Goal: Transaction & Acquisition: Purchase product/service

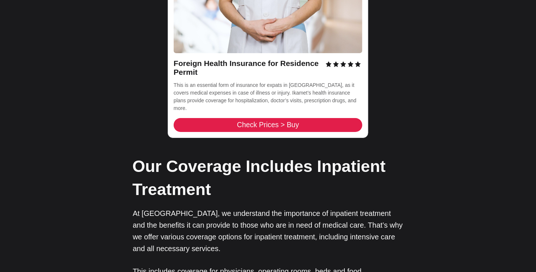
scroll to position [1171, 0]
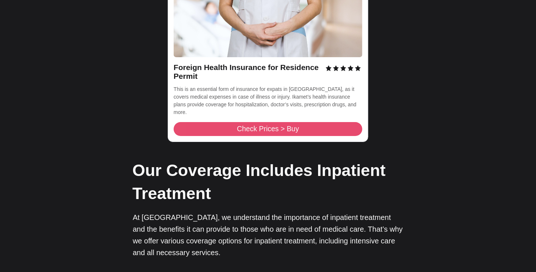
click at [250, 125] on span "Check Prices > Buy" at bounding box center [268, 128] width 62 height 7
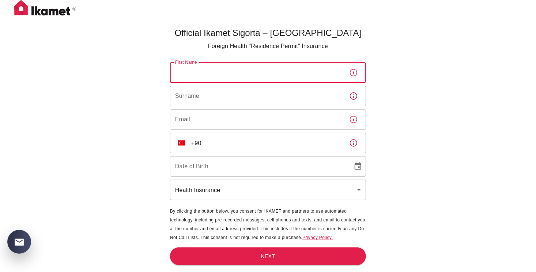
click at [201, 73] on input "First Name" at bounding box center [256, 72] width 173 height 20
click at [258, 68] on input "f" at bounding box center [256, 72] width 173 height 20
type input "FAKHRIDDIN"
type input "KHONBOEV"
type input "[EMAIL_ADDRESS][DOMAIN_NAME]"
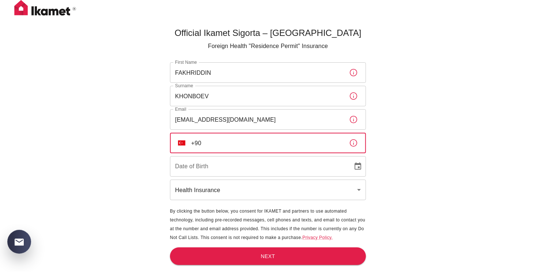
click at [220, 150] on input "+90" at bounding box center [267, 142] width 152 height 20
type input "[PHONE_NUMBER]"
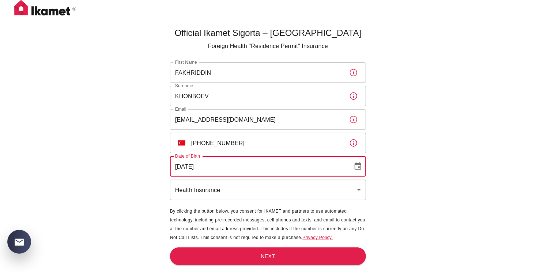
click at [218, 171] on input "[DATE]" at bounding box center [259, 166] width 178 height 20
type input "[DATE]"
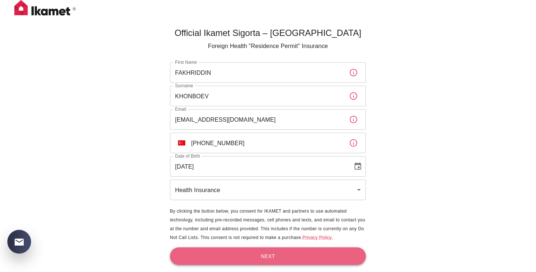
click at [314, 260] on button "Next" at bounding box center [268, 256] width 196 height 18
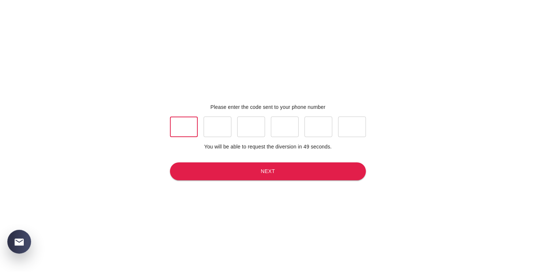
click at [184, 127] on input "text" at bounding box center [184, 126] width 28 height 20
type input "6"
type input "5"
type input "7"
type input "6"
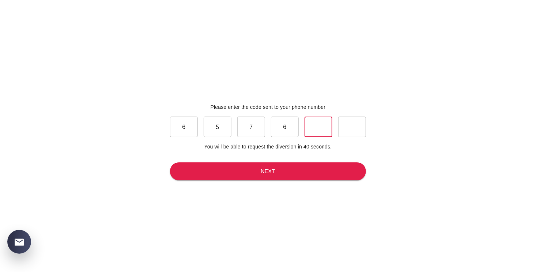
type input "2"
type input "7"
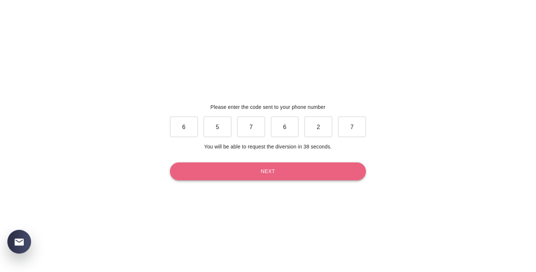
click at [192, 173] on button "Next" at bounding box center [268, 171] width 196 height 18
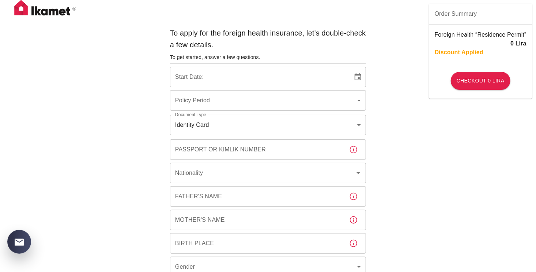
type input "b7343ef8-d55e-4554-96a8-76e30347e985"
type input "[DATE]"
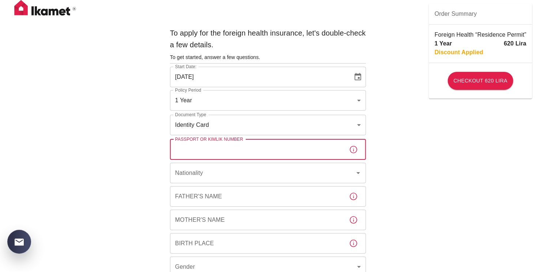
click at [243, 151] on input "Passport or Kimlik Number" at bounding box center [256, 149] width 173 height 20
type input "FA7916406"
click at [211, 175] on input "Nationality" at bounding box center [257, 173] width 169 height 14
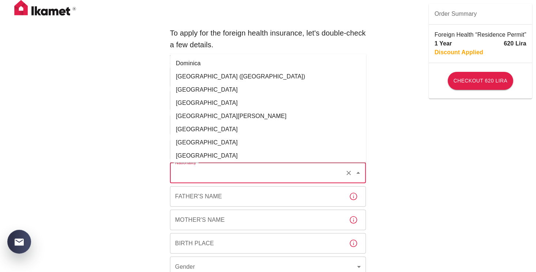
scroll to position [805, 0]
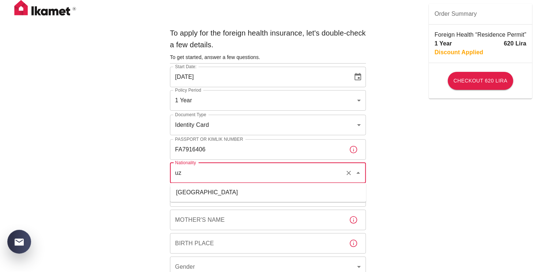
click at [207, 191] on li "[GEOGRAPHIC_DATA]" at bounding box center [269, 192] width 196 height 13
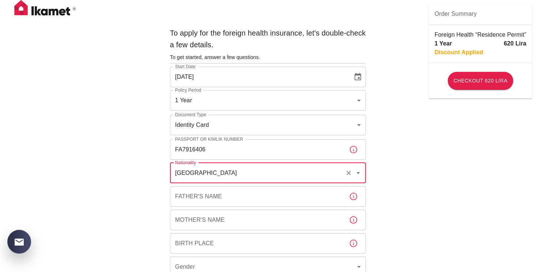
type input "[GEOGRAPHIC_DATA]"
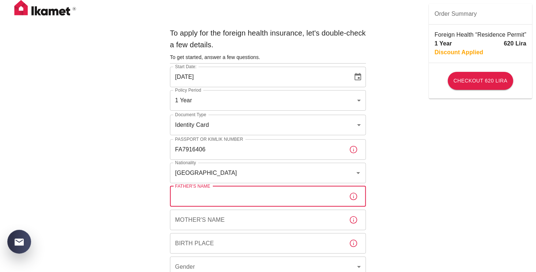
click at [206, 199] on input "Father's Name" at bounding box center [256, 196] width 173 height 20
type input "z"
type input "ZUKHRIDDIN"
click at [228, 228] on input "Mother's Name" at bounding box center [256, 219] width 173 height 20
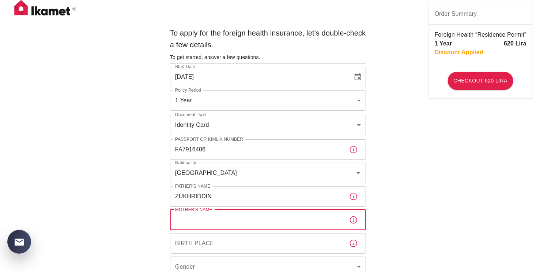
type input "n"
type input "NASIBA"
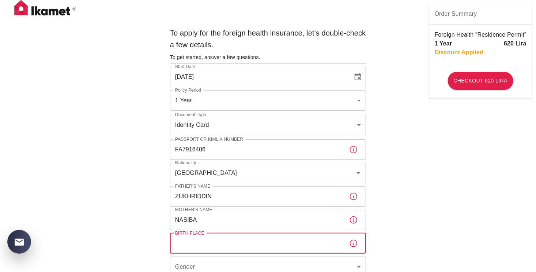
click at [203, 249] on input "Birth Place" at bounding box center [256, 243] width 173 height 20
type input "[GEOGRAPHIC_DATA], [GEOGRAPHIC_DATA]"
type input "[DEMOGRAPHIC_DATA]"
type input "Karabük"
type input "Merkez"
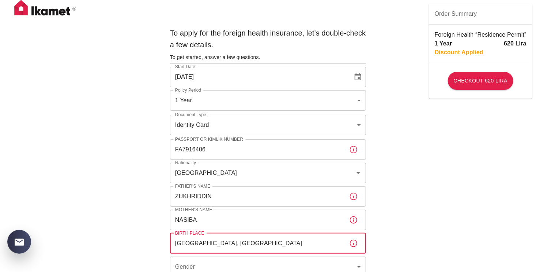
type input "100.Yıl"
type input "1002 Cadde"
type input "13a"
type input "21"
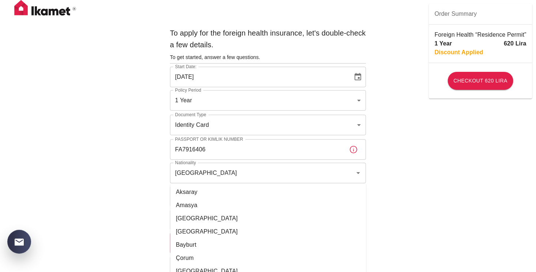
scroll to position [73, 0]
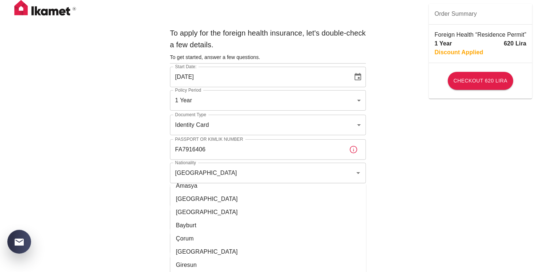
drag, startPoint x: 422, startPoint y: 188, endPoint x: 426, endPoint y: 188, distance: 4.0
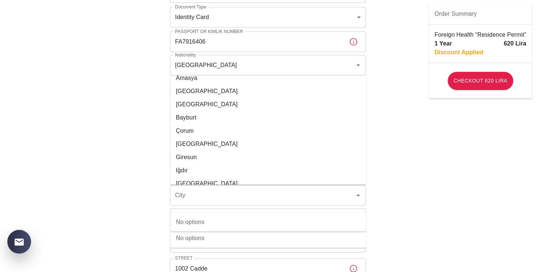
scroll to position [109, 0]
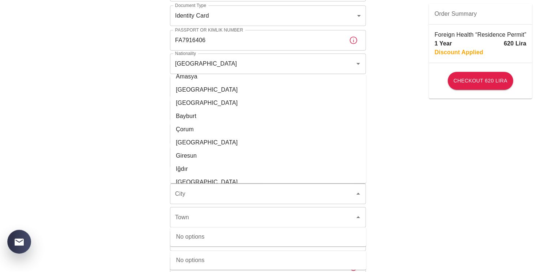
click at [423, 134] on div "To apply for the foreign health insurance, let's double-check a few details. To…" at bounding box center [268, 174] width 536 height 567
click at [191, 200] on input "City" at bounding box center [257, 194] width 169 height 14
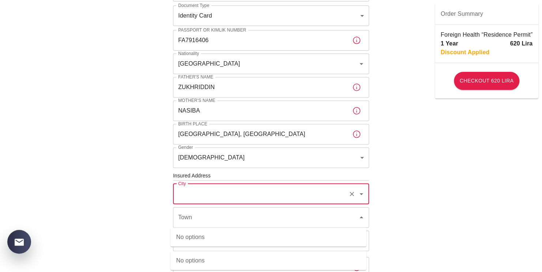
click at [212, 162] on body "To apply for the foreign health insurance, let's double-check a few details. To…" at bounding box center [271, 174] width 542 height 567
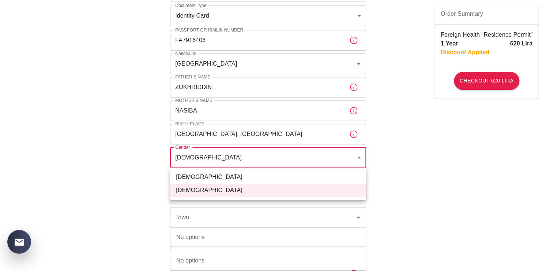
click at [193, 180] on li "[DEMOGRAPHIC_DATA]" at bounding box center [268, 176] width 196 height 13
type input "[DEMOGRAPHIC_DATA]"
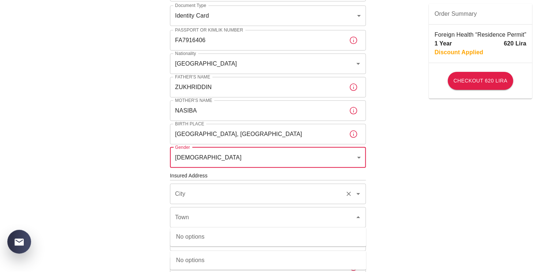
click at [205, 201] on div "City" at bounding box center [268, 193] width 196 height 20
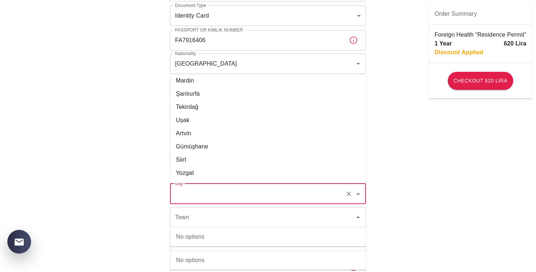
scroll to position [768, 0]
click at [516, 177] on div "To apply for the foreign health insurance, let's double-check a few details. To…" at bounding box center [268, 174] width 536 height 567
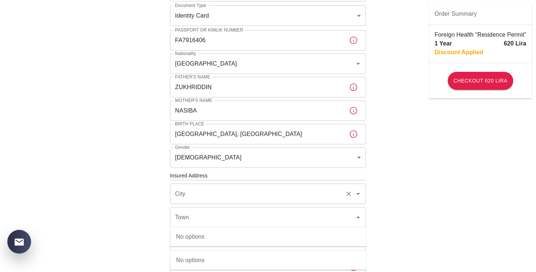
click at [197, 198] on input "City" at bounding box center [257, 194] width 169 height 14
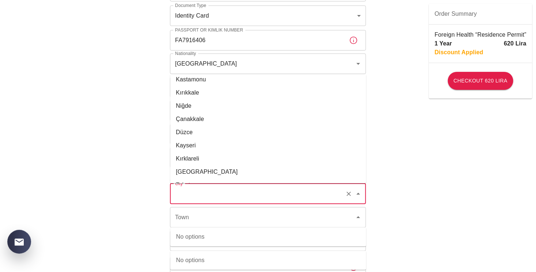
scroll to position [549, 0]
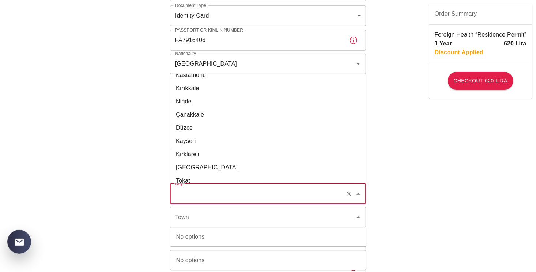
click at [468, 220] on div "To apply for the foreign health insurance, let's double-check a few details. To…" at bounding box center [268, 174] width 536 height 567
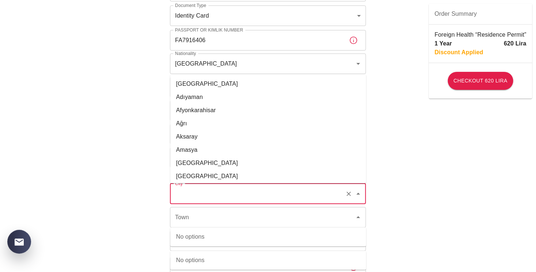
drag, startPoint x: 207, startPoint y: 192, endPoint x: 210, endPoint y: 193, distance: 3.9
click at [207, 192] on input "City" at bounding box center [257, 194] width 169 height 14
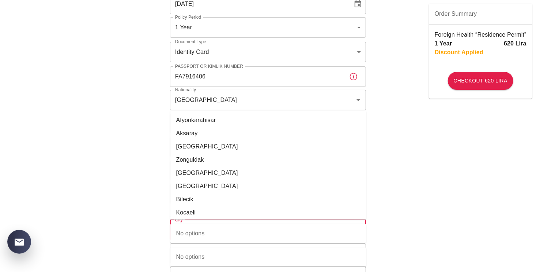
scroll to position [72, 0]
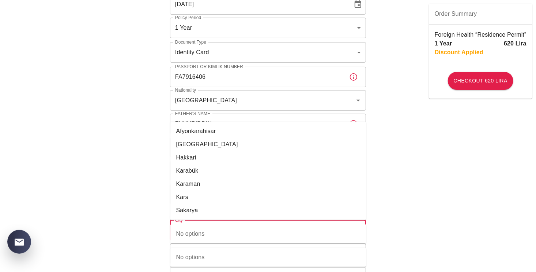
click at [200, 175] on li "Karabük" at bounding box center [269, 170] width 196 height 13
type input "Karabük"
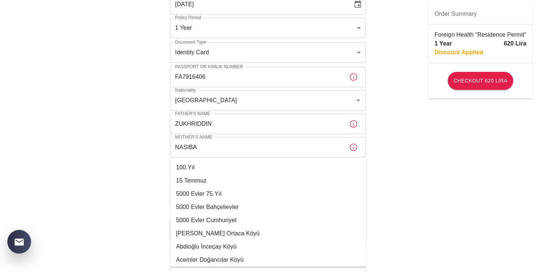
click at [198, 167] on li "100.Yıl" at bounding box center [269, 167] width 196 height 13
type input "100.Yıl"
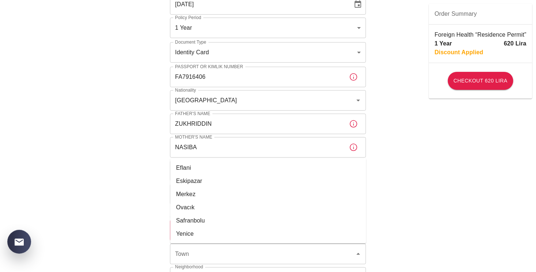
click at [176, 195] on li "Merkez" at bounding box center [269, 193] width 196 height 13
type input "Merkez"
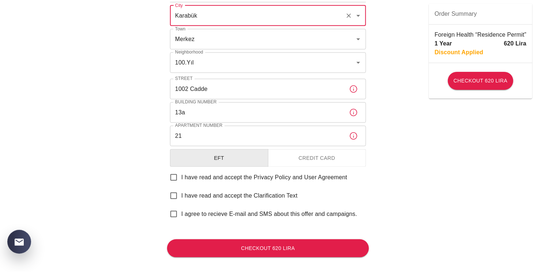
scroll to position [295, 0]
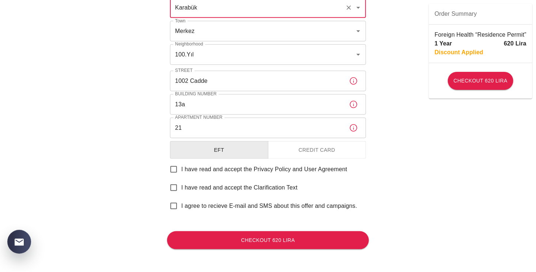
type input "Karabük"
click at [175, 169] on input "I have read and accept the Privacy Policy and User Agreement" at bounding box center [173, 168] width 15 height 15
checkbox input "true"
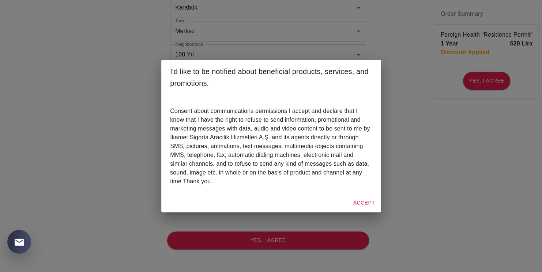
click at [369, 201] on button "Accept" at bounding box center [364, 203] width 27 height 14
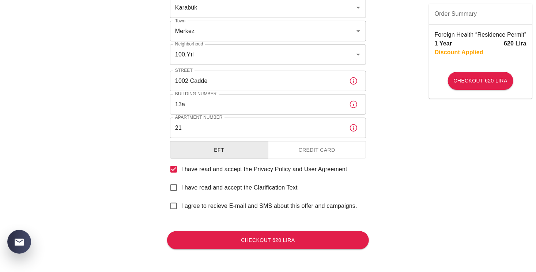
click at [260, 238] on button "Checkout 620 Lira" at bounding box center [268, 240] width 202 height 18
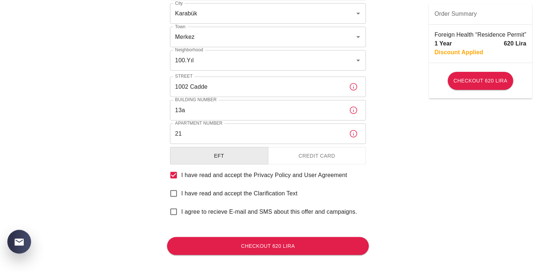
scroll to position [295, 0]
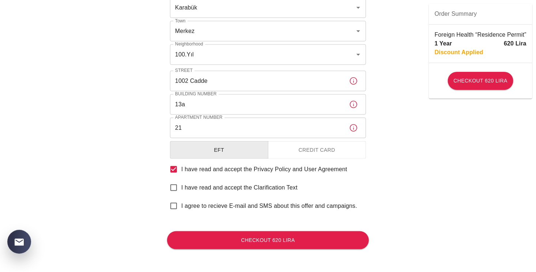
click at [311, 149] on button "Credit Card" at bounding box center [317, 150] width 98 height 18
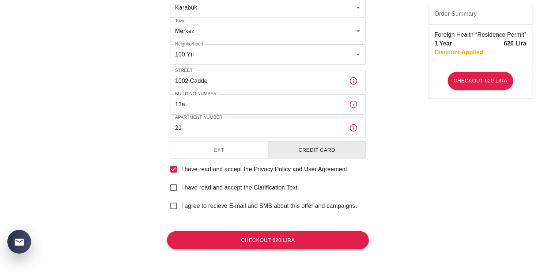
click at [298, 239] on button "Checkout 620 Lira" at bounding box center [268, 240] width 202 height 18
